Goal: Information Seeking & Learning: Check status

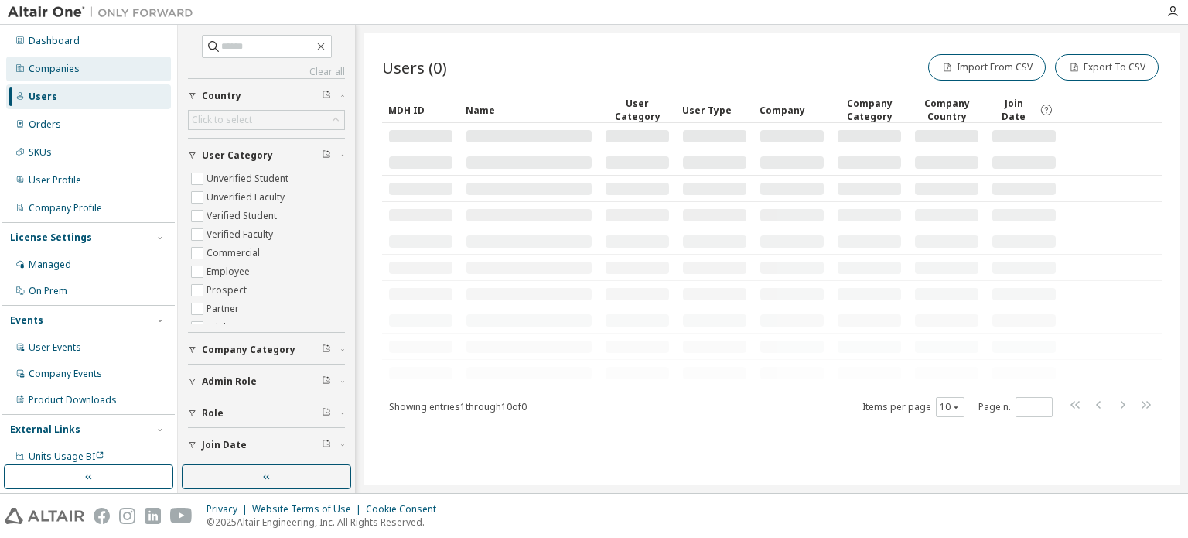
click at [65, 75] on div "Companies" at bounding box center [88, 68] width 165 height 25
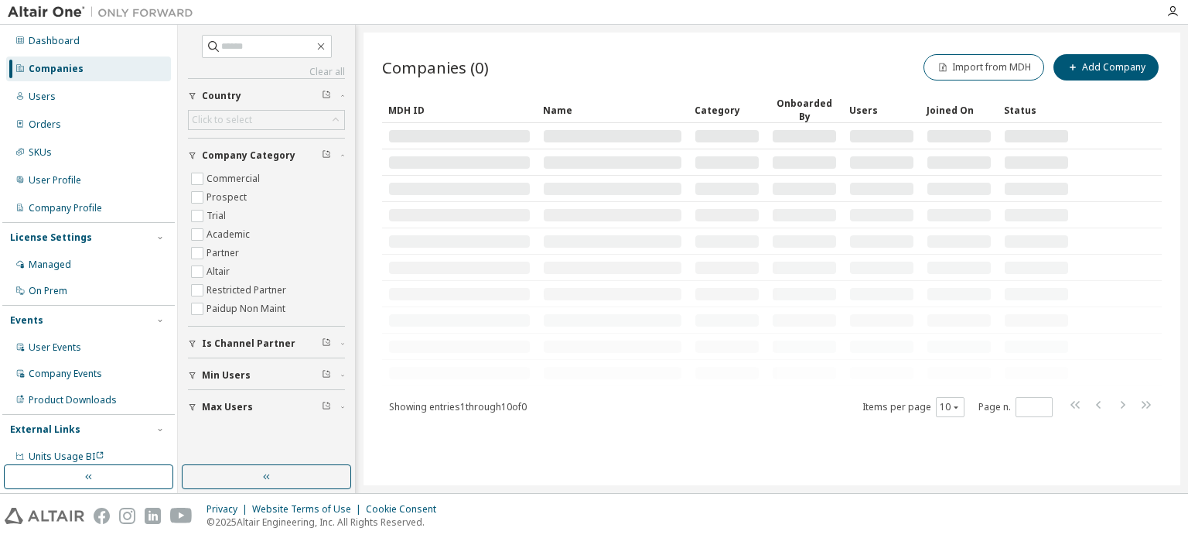
click at [251, 58] on div "Clear all Max Users Min Users Is Channel Partner Company Category Commercial Pr…" at bounding box center [266, 228] width 157 height 386
click at [251, 47] on input "text" at bounding box center [267, 46] width 93 height 15
type input "*******"
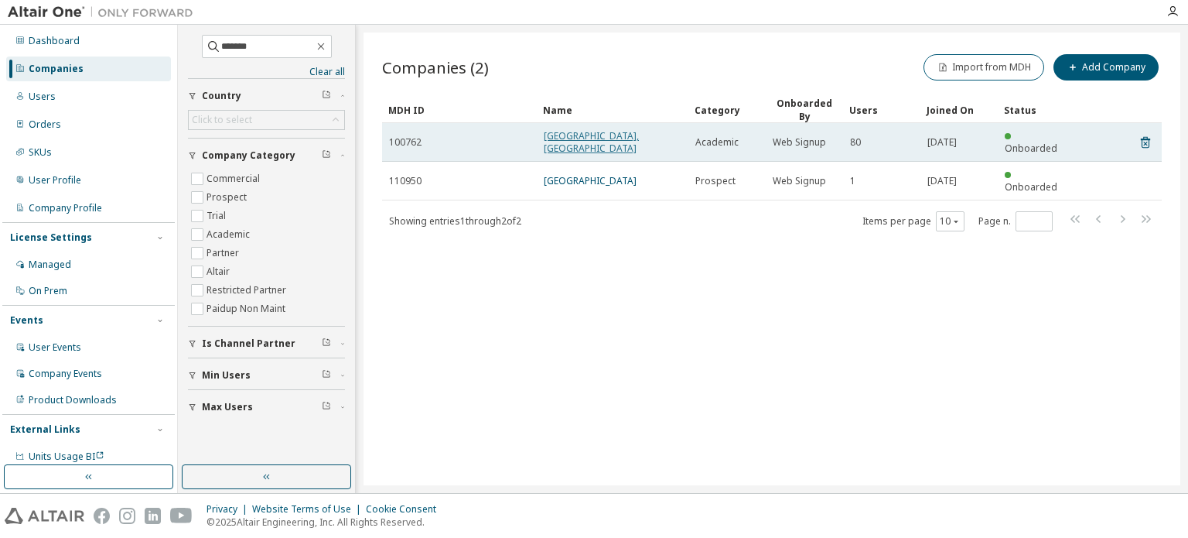
click at [617, 132] on link "[GEOGRAPHIC_DATA], [GEOGRAPHIC_DATA]" at bounding box center [591, 142] width 95 height 26
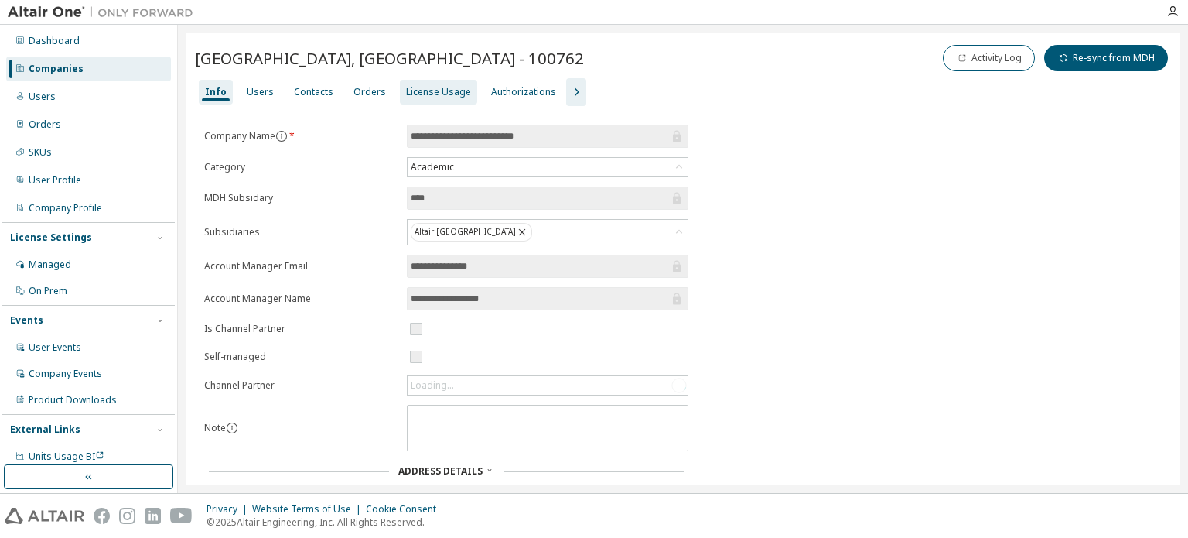
click at [437, 101] on div "License Usage" at bounding box center [438, 92] width 77 height 25
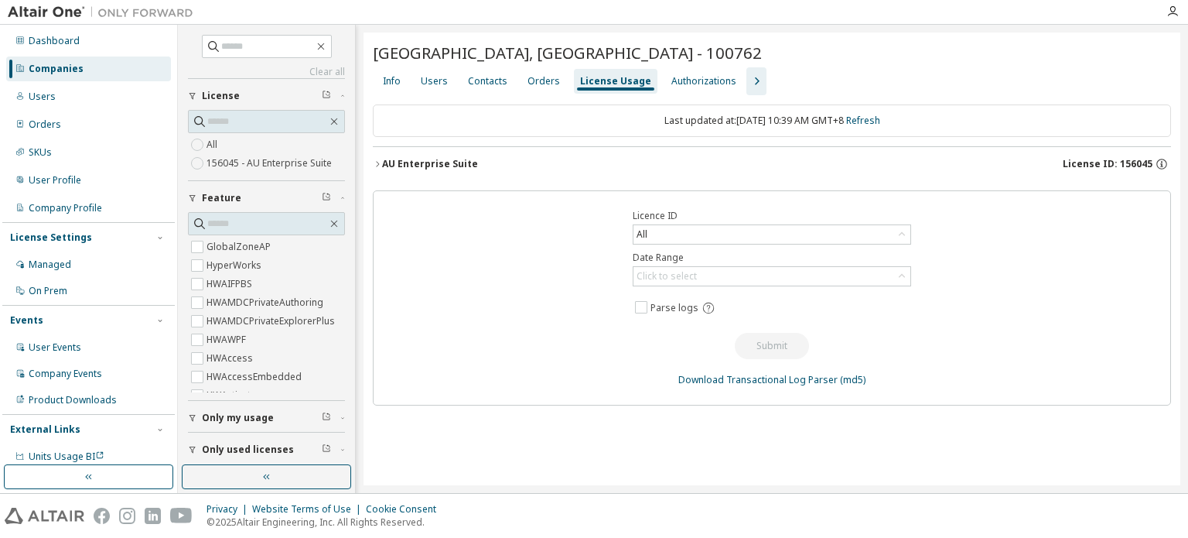
click at [384, 162] on div "AU Enterprise Suite" at bounding box center [430, 164] width 96 height 12
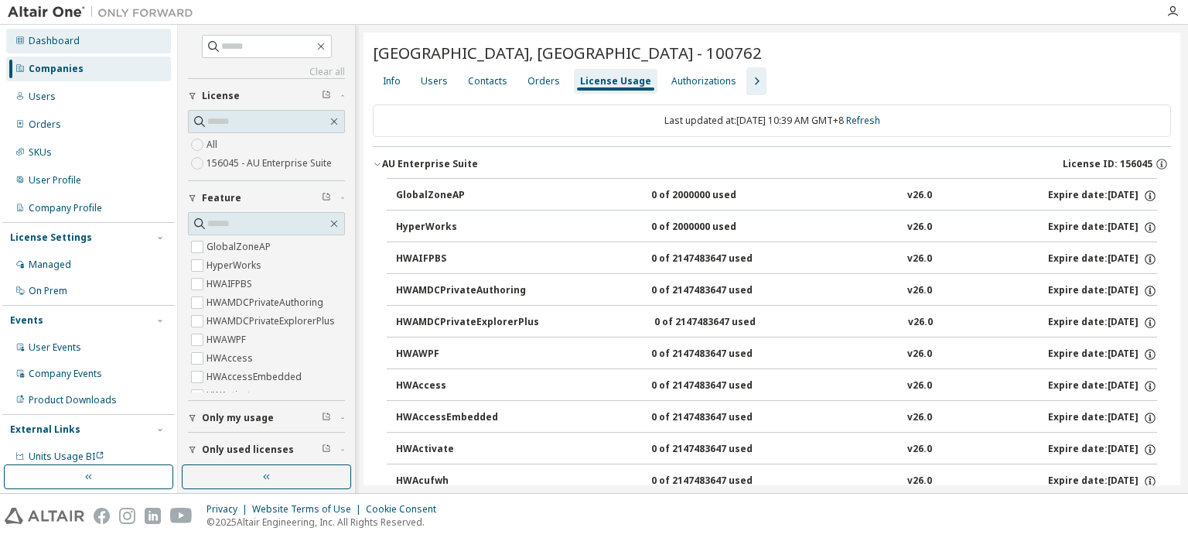
click at [57, 45] on div "Dashboard" at bounding box center [54, 41] width 51 height 12
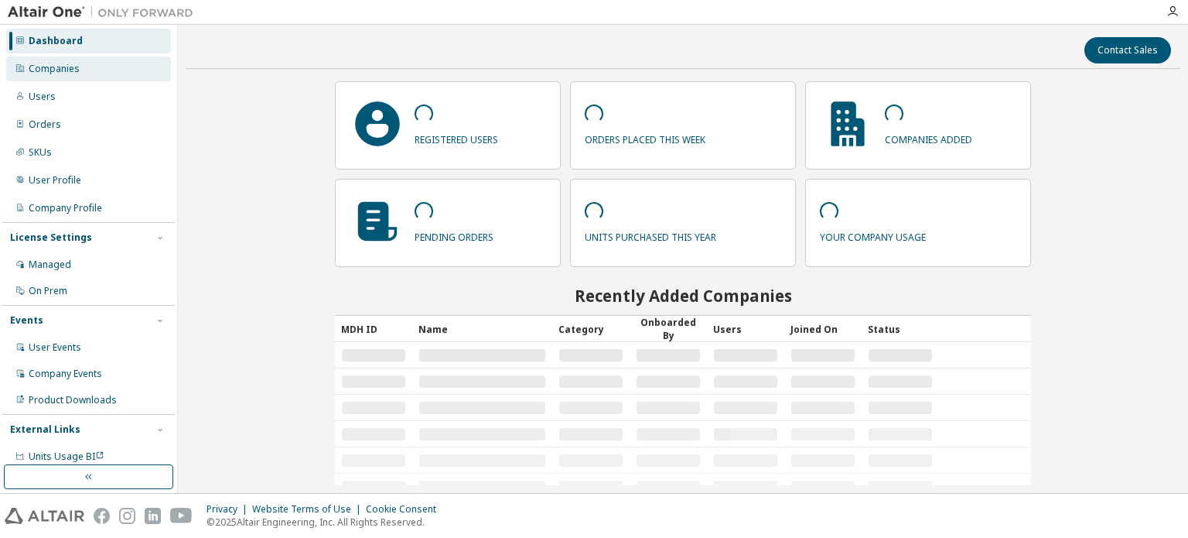
click at [53, 67] on div "Companies" at bounding box center [54, 69] width 51 height 12
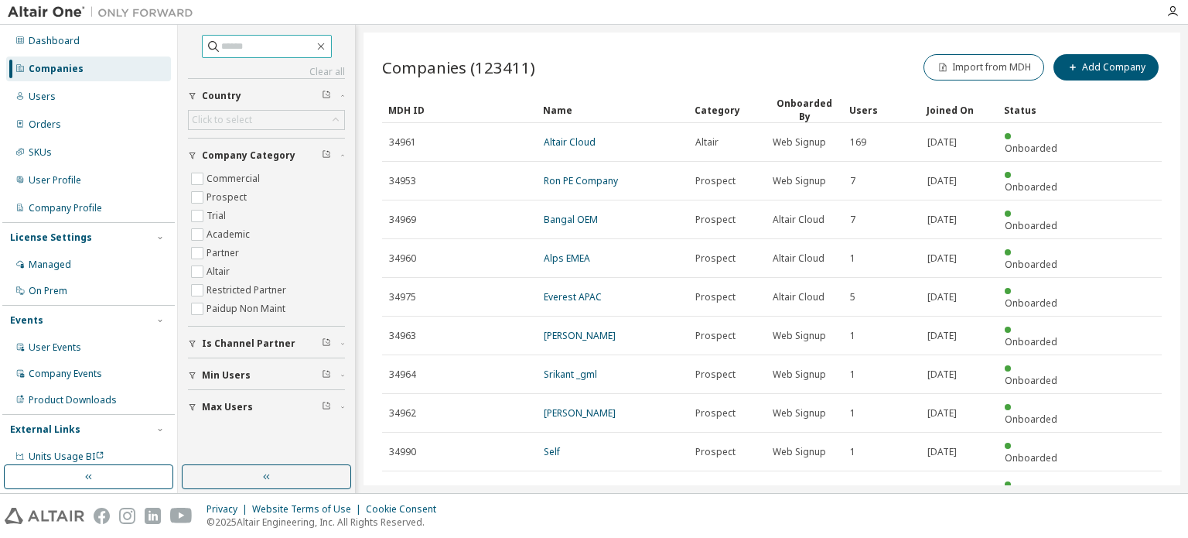
click at [256, 43] on input "text" at bounding box center [267, 46] width 93 height 15
type input "*****"
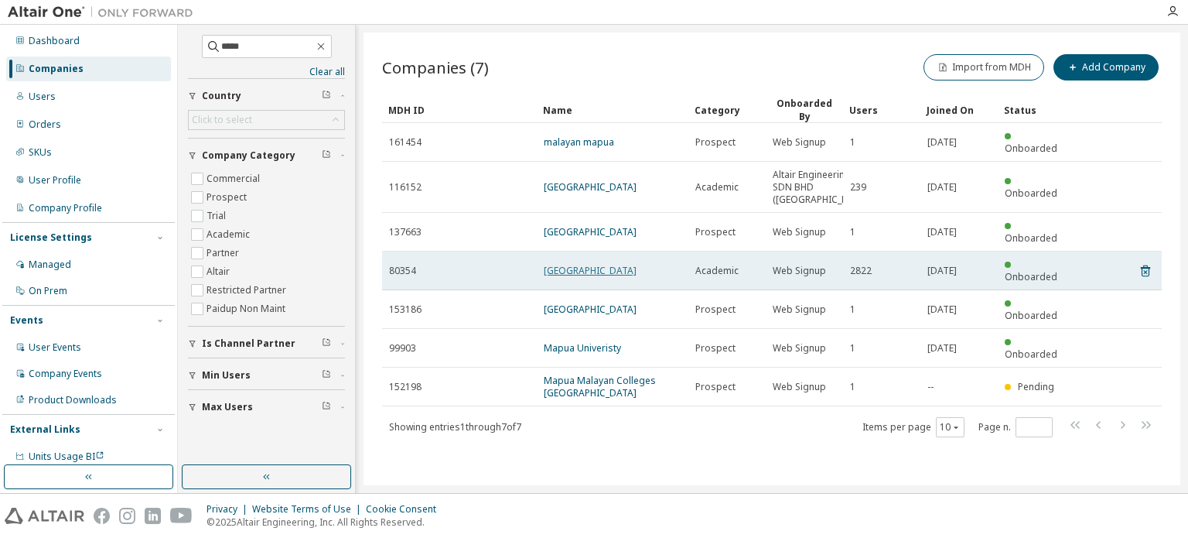
click at [555, 264] on link "[GEOGRAPHIC_DATA]" at bounding box center [590, 270] width 93 height 13
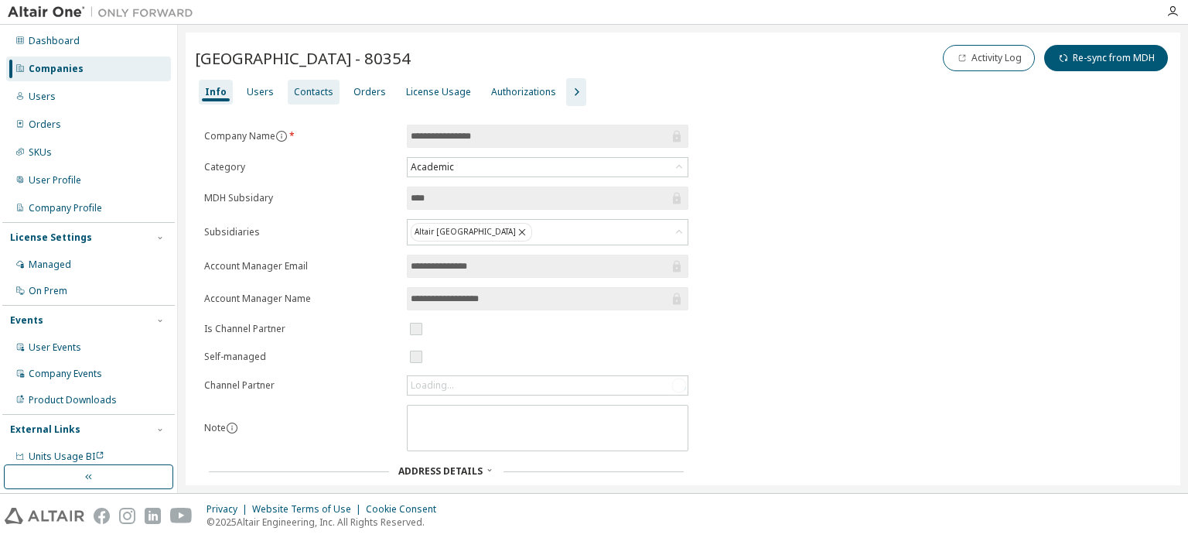
click at [328, 94] on div "Contacts" at bounding box center [314, 92] width 52 height 25
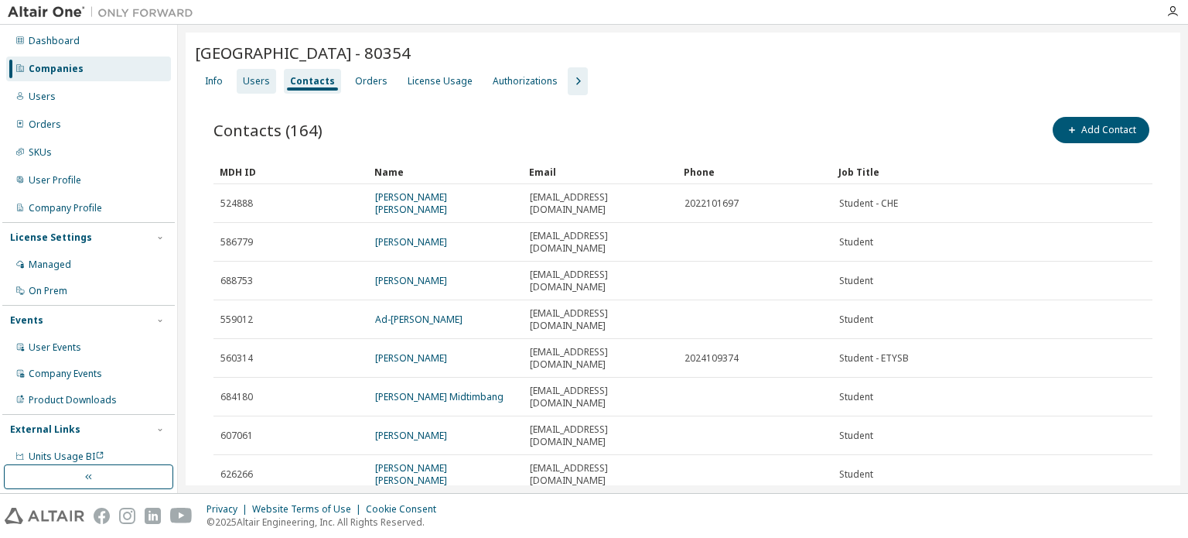
click at [262, 80] on div "Users" at bounding box center [256, 81] width 27 height 12
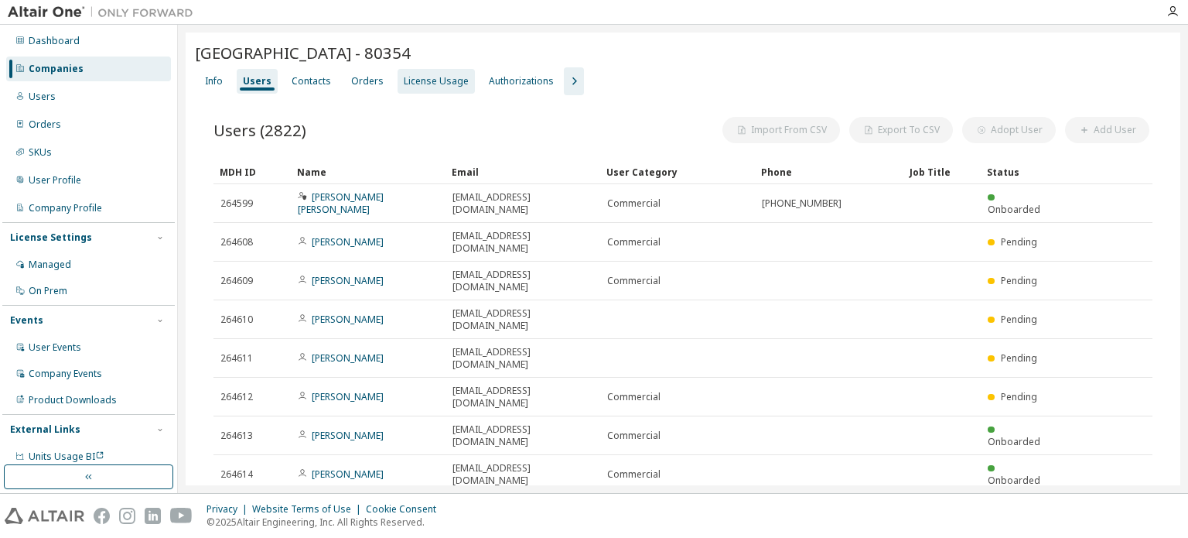
click at [449, 85] on div "License Usage" at bounding box center [436, 81] width 65 height 12
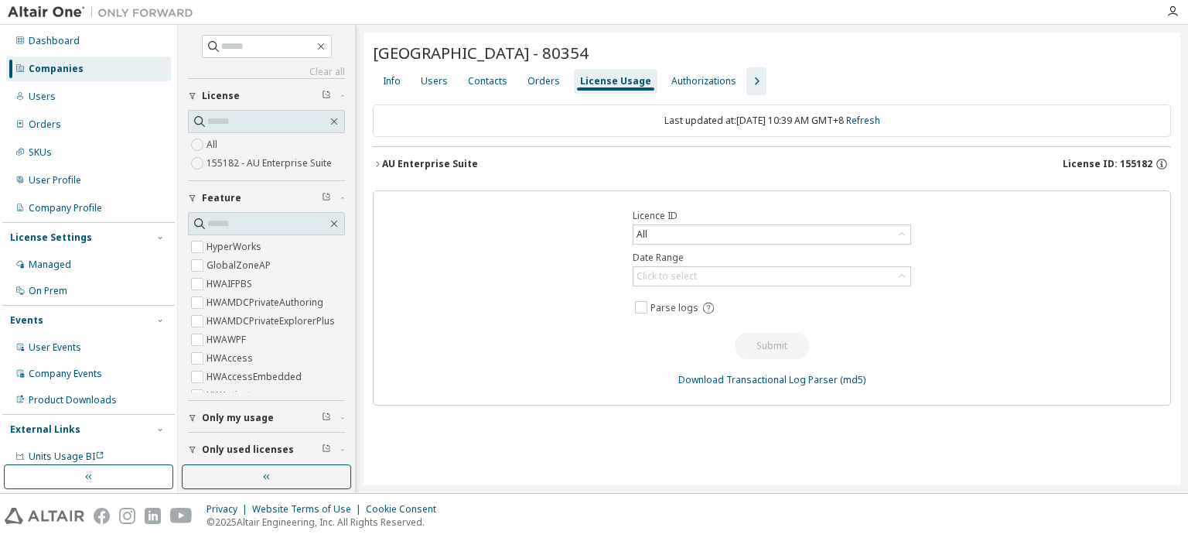
click at [378, 168] on button "AU Enterprise Suite License ID: 155182" at bounding box center [772, 164] width 798 height 34
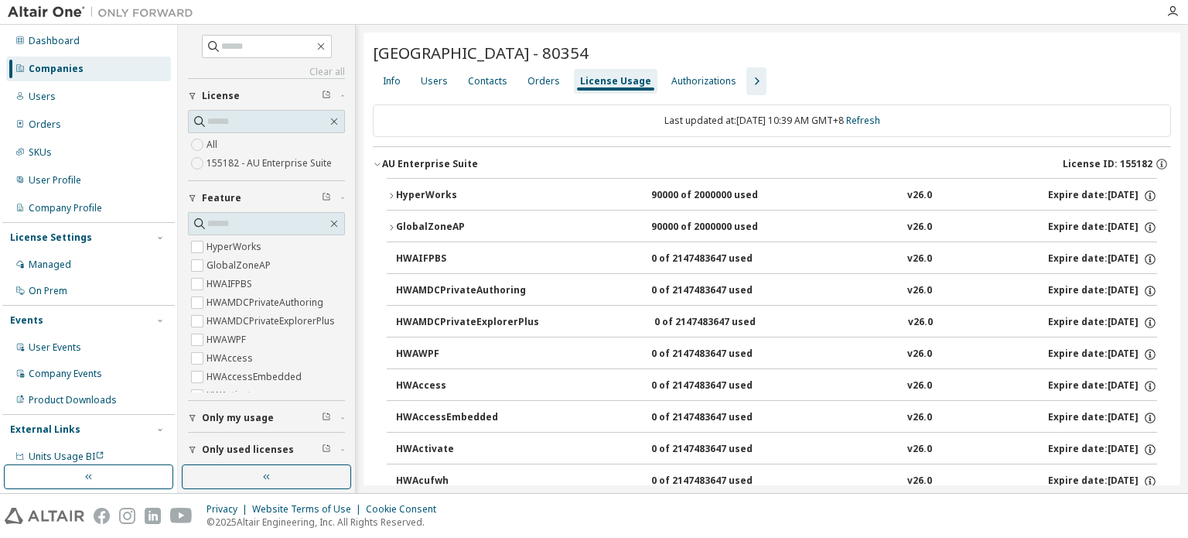
click at [388, 232] on button "GlobalZoneAP 90000 of 2000000 used v26.0 Expire date: [DATE]" at bounding box center [772, 227] width 771 height 34
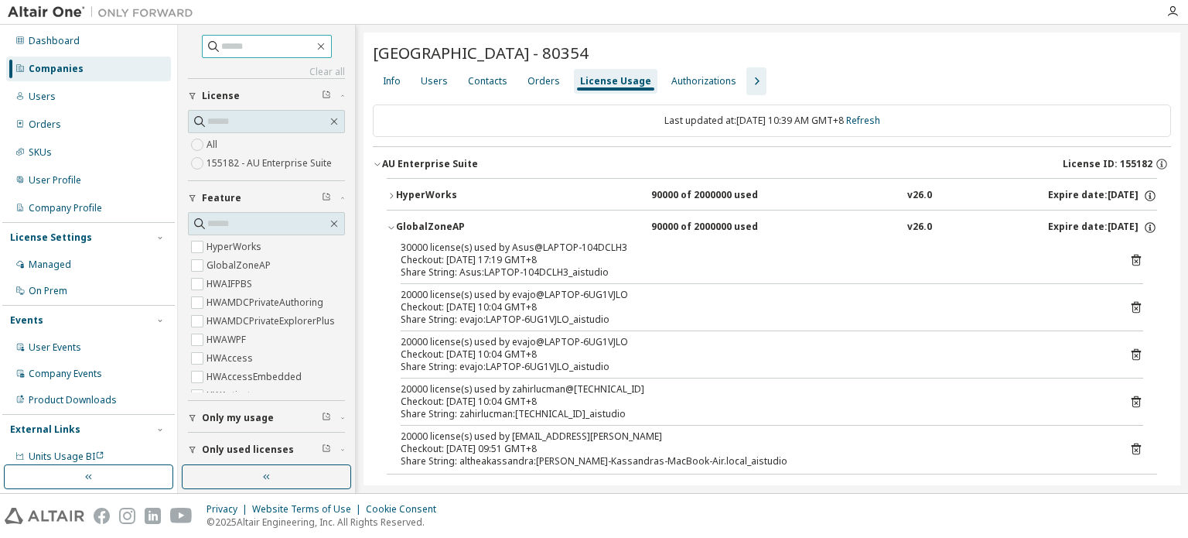
click at [221, 49] on input "text" at bounding box center [267, 46] width 93 height 15
type input "*******"
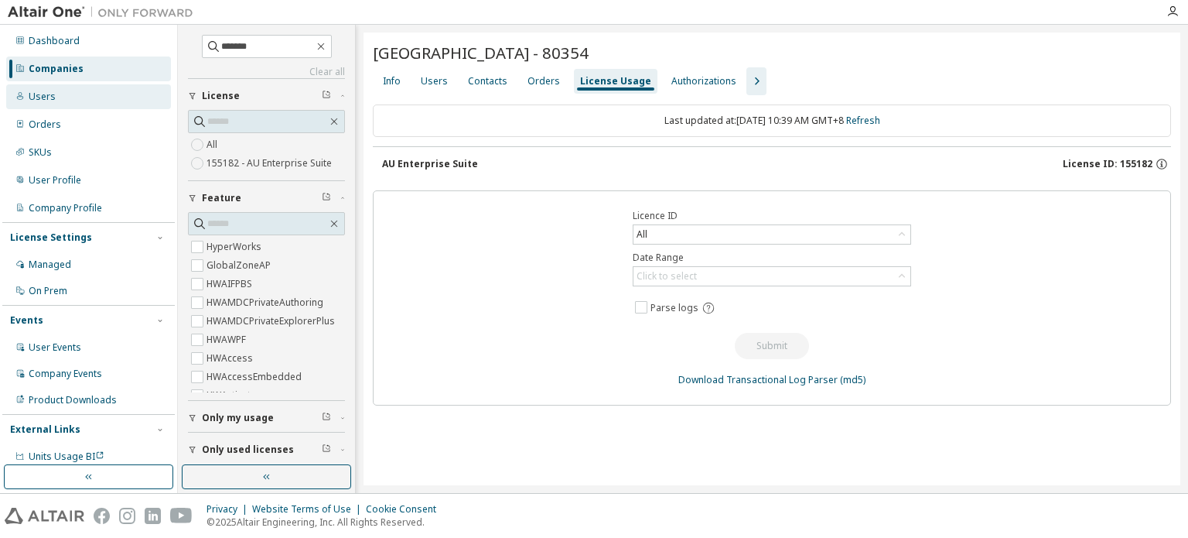
click at [40, 92] on div "Users" at bounding box center [42, 97] width 27 height 12
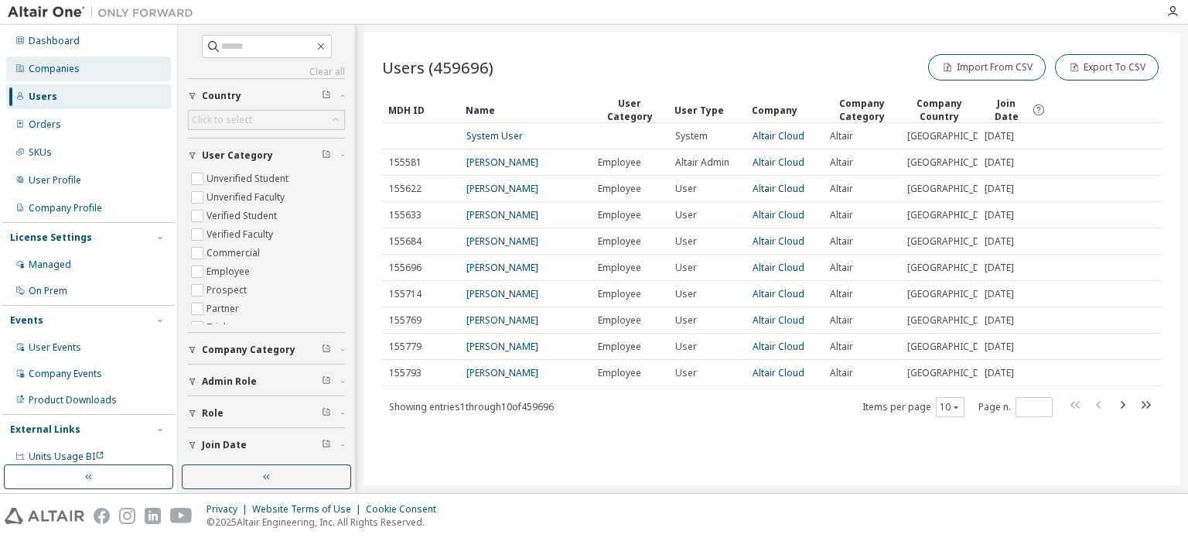
click at [60, 63] on div "Companies" at bounding box center [54, 69] width 51 height 12
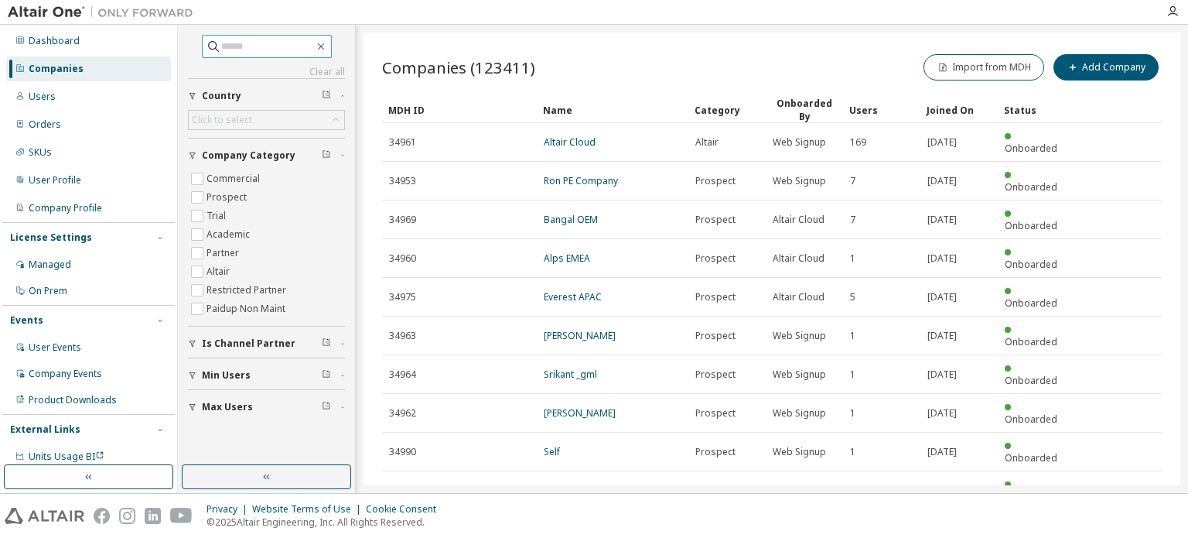
click at [235, 52] on input "text" at bounding box center [267, 46] width 93 height 15
type input "*******"
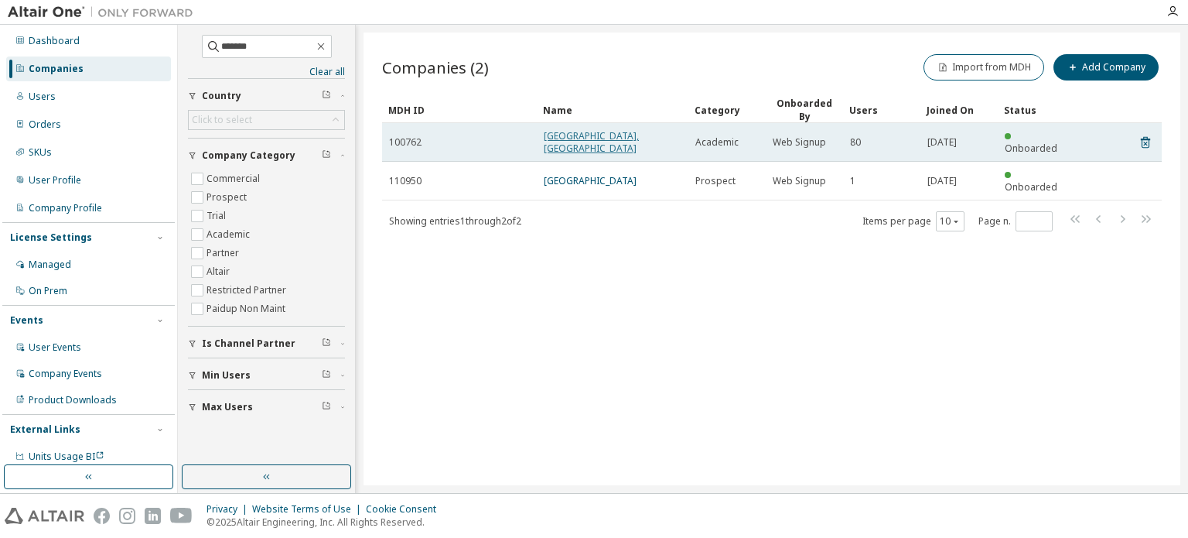
click at [639, 129] on link "[GEOGRAPHIC_DATA], [GEOGRAPHIC_DATA]" at bounding box center [591, 142] width 95 height 26
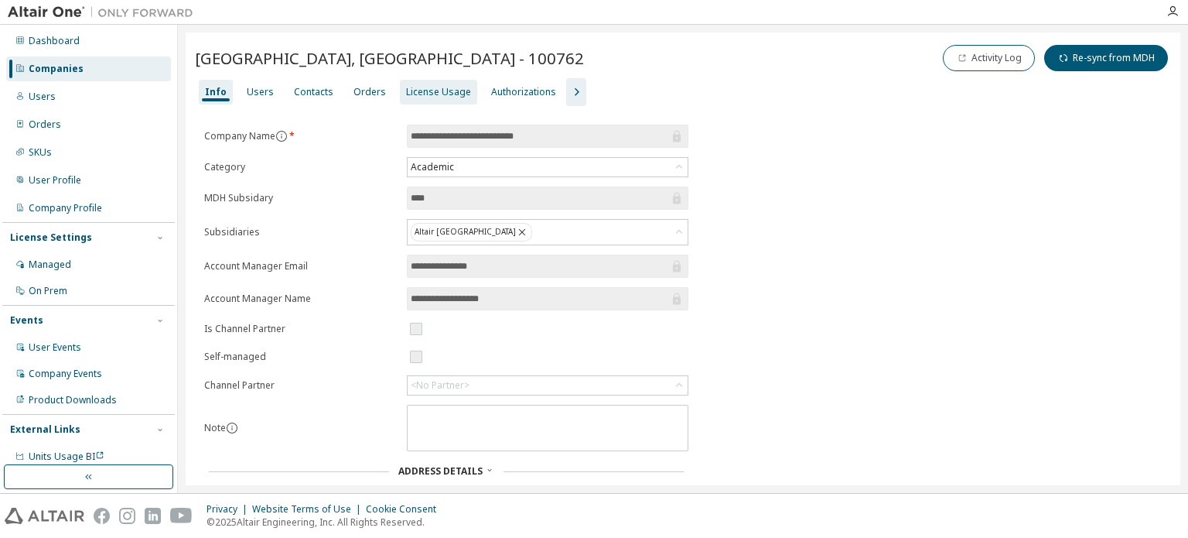
click at [449, 80] on div "License Usage" at bounding box center [438, 92] width 77 height 25
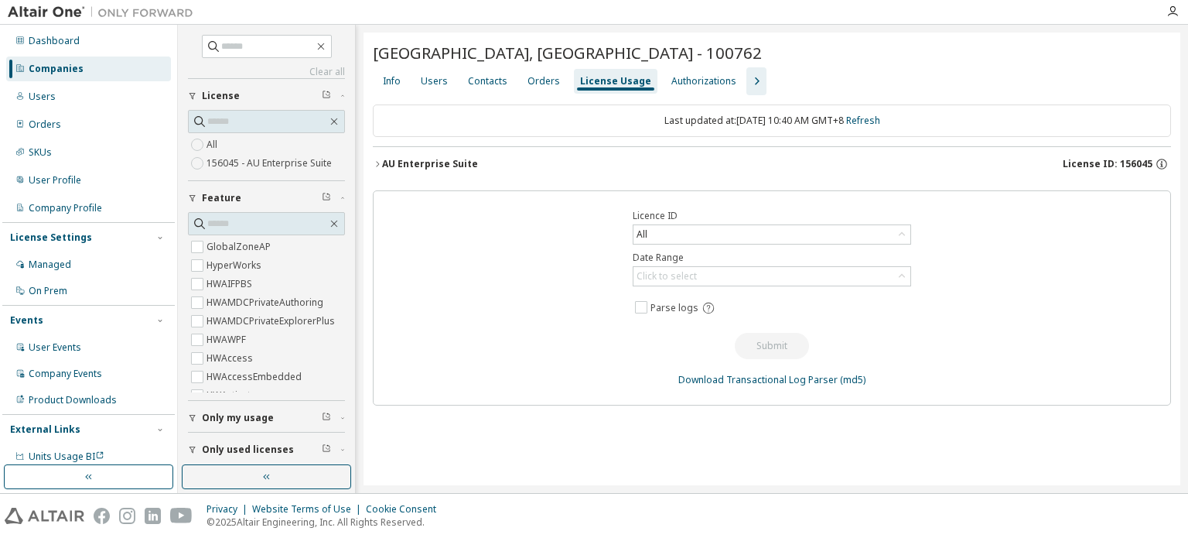
click at [375, 161] on icon "button" at bounding box center [377, 163] width 9 height 9
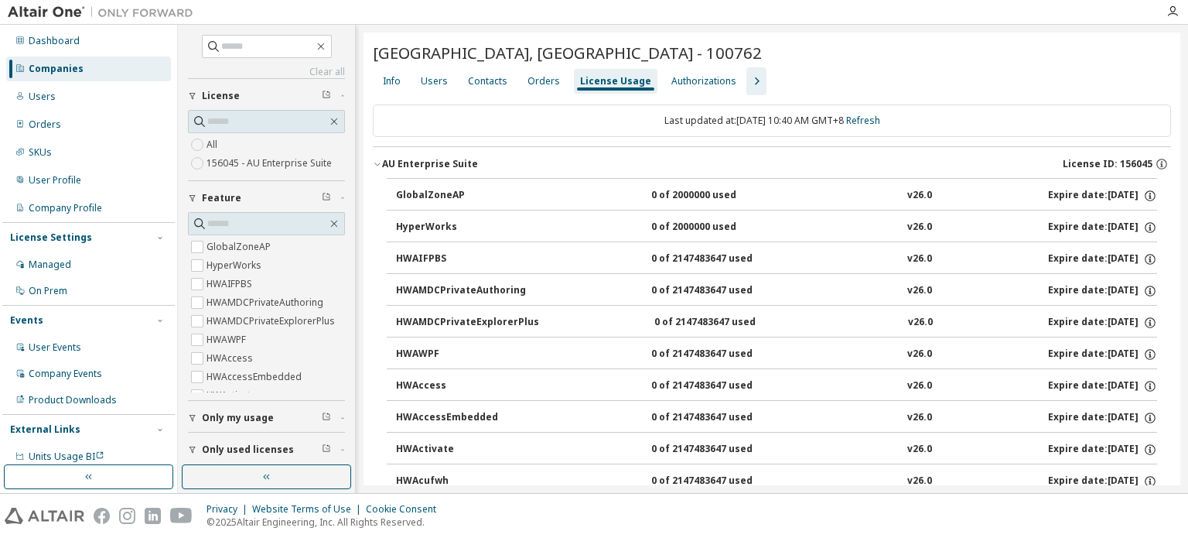
drag, startPoint x: 1079, startPoint y: 226, endPoint x: 1112, endPoint y: 228, distance: 33.3
click at [1112, 228] on div "Expire date: [DATE]" at bounding box center [1102, 227] width 109 height 14
click at [1090, 91] on div "Info Users Contacts Orders License Usage Authorizations" at bounding box center [772, 81] width 798 height 28
click at [53, 90] on div "Users" at bounding box center [88, 96] width 165 height 25
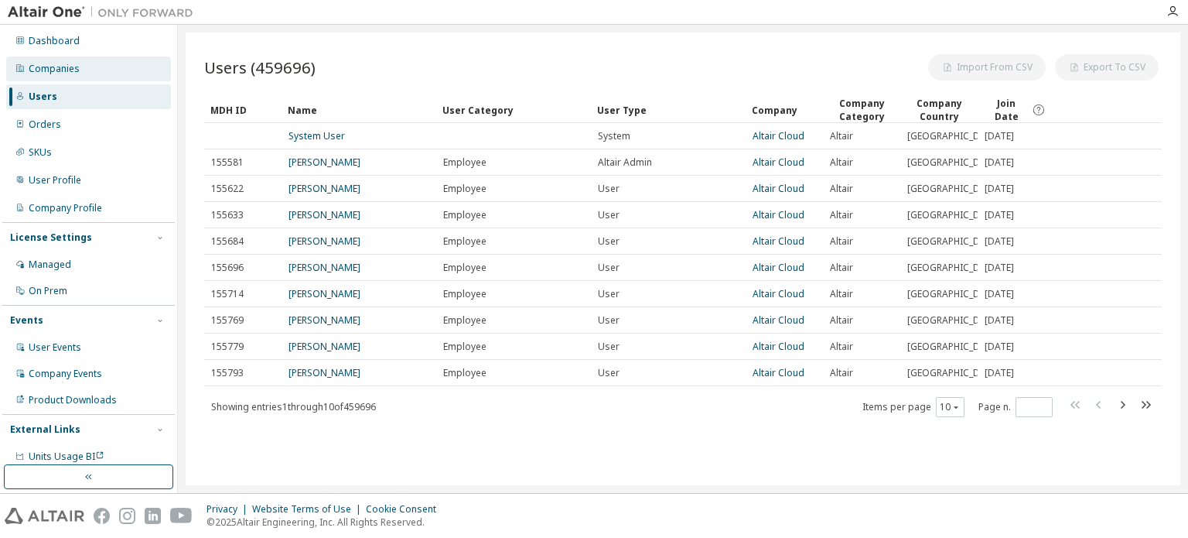
click at [58, 72] on div "Companies" at bounding box center [54, 69] width 51 height 12
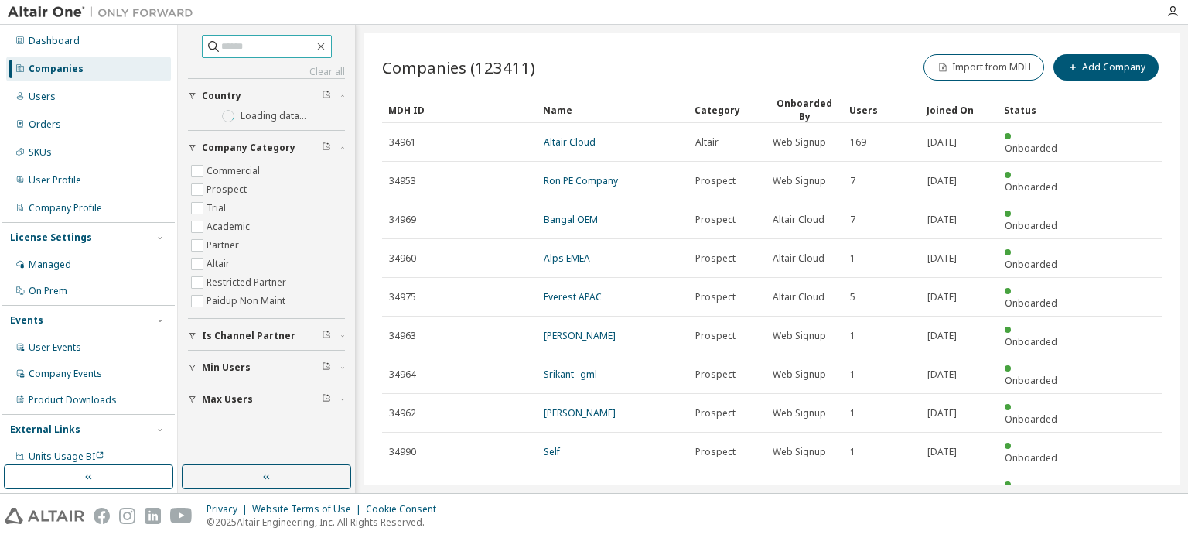
click at [253, 52] on input "text" at bounding box center [267, 46] width 93 height 15
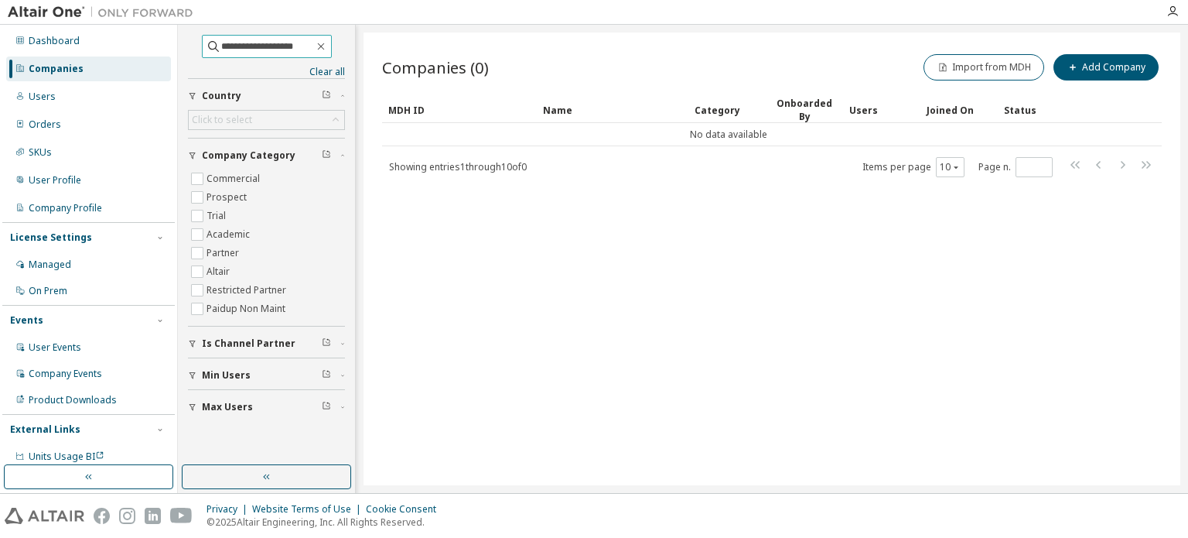
click at [227, 46] on input "**********" at bounding box center [267, 46] width 93 height 15
drag, startPoint x: 241, startPoint y: 39, endPoint x: 319, endPoint y: 49, distance: 78.7
click at [314, 49] on input "**********" at bounding box center [267, 46] width 93 height 15
type input "*******"
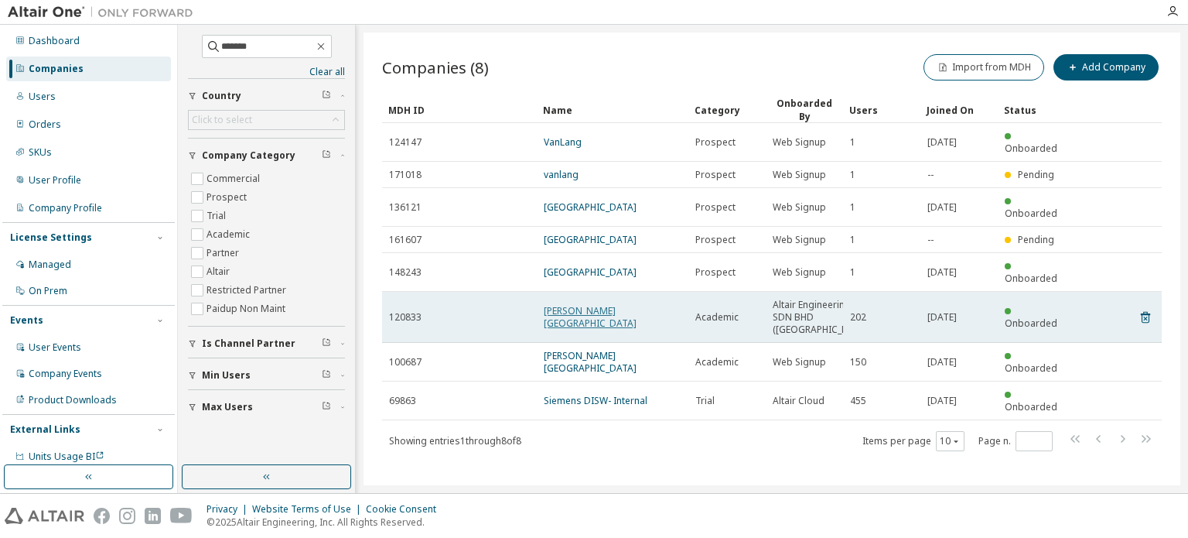
click at [609, 304] on link "[PERSON_NAME][GEOGRAPHIC_DATA]" at bounding box center [590, 317] width 93 height 26
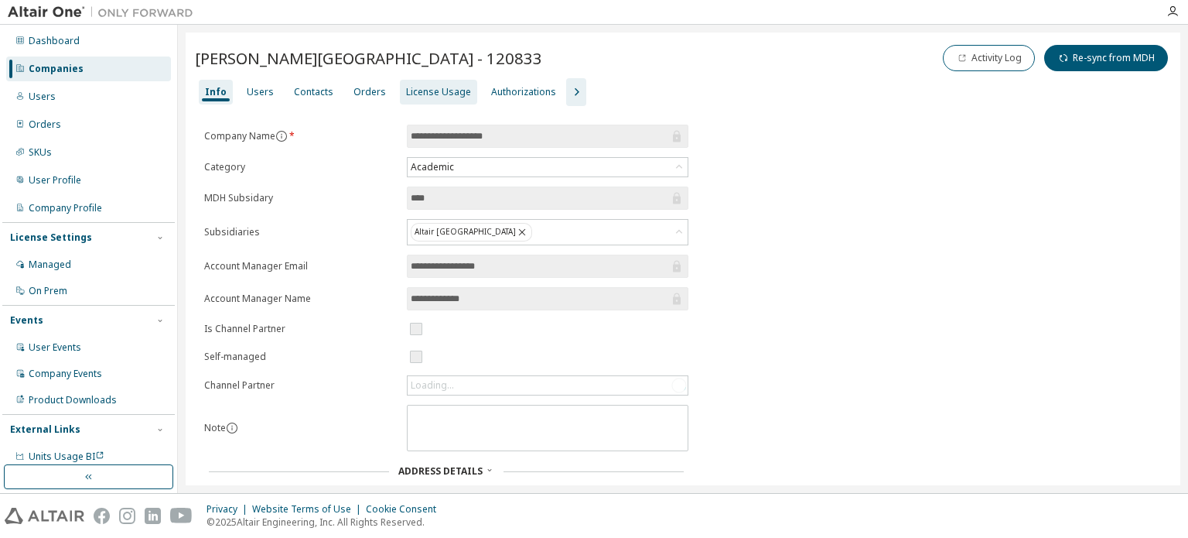
click at [450, 93] on div "License Usage" at bounding box center [438, 92] width 65 height 12
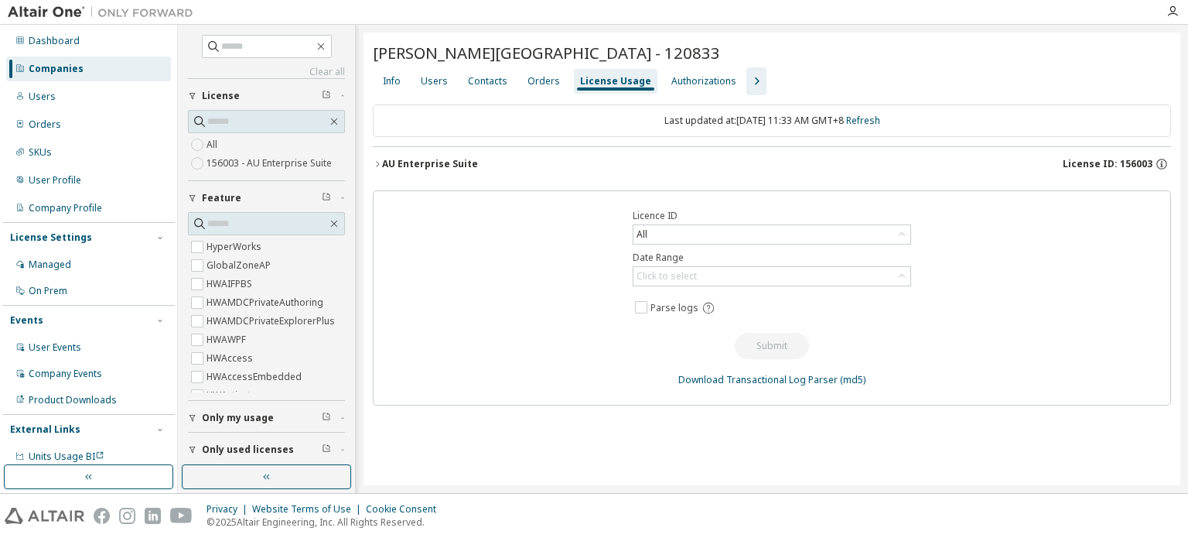
click at [371, 162] on div "[PERSON_NAME][GEOGRAPHIC_DATA] - 120833 Clear Load Save Save As Field Operator …" at bounding box center [772, 258] width 817 height 453
click at [381, 161] on icon "button" at bounding box center [377, 163] width 9 height 9
